Goal: Information Seeking & Learning: Learn about a topic

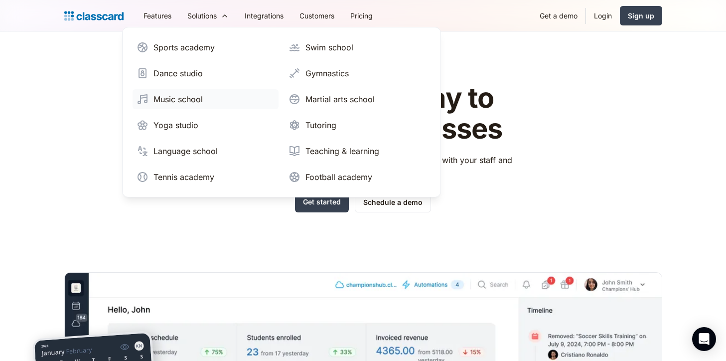
click at [177, 99] on div "Music school" at bounding box center [177, 99] width 49 height 12
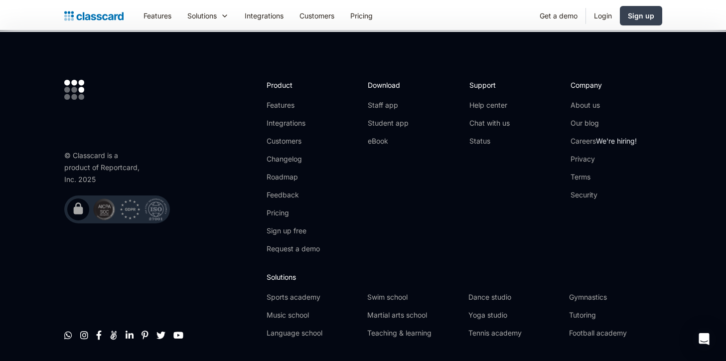
scroll to position [3344, 0]
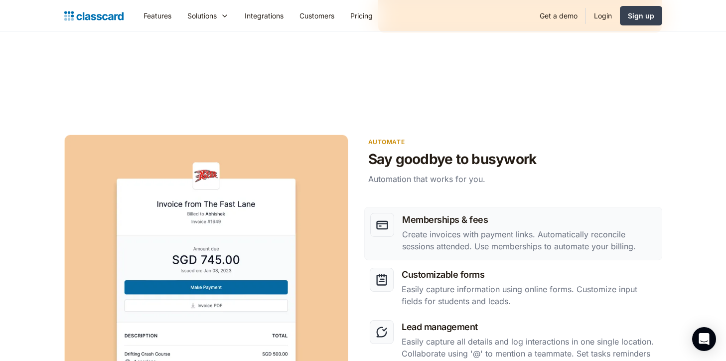
scroll to position [1147, 0]
